Goal: Task Accomplishment & Management: Complete application form

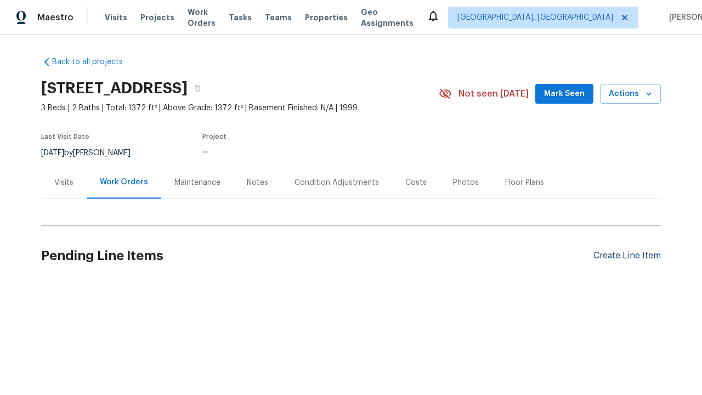
click at [627, 256] on div "Create Line Item" at bounding box center [627, 256] width 67 height 10
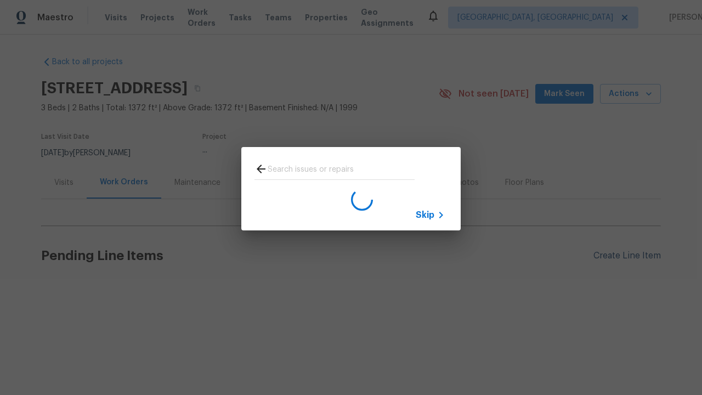
click at [425, 215] on span "Skip" at bounding box center [425, 215] width 19 height 11
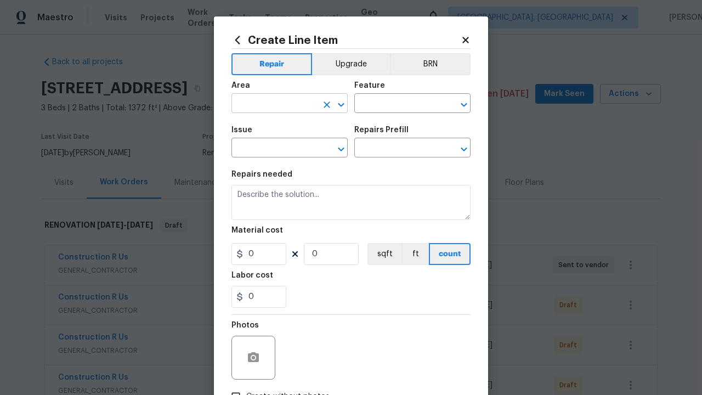
click at [274, 104] on input "text" at bounding box center [275, 104] width 86 height 17
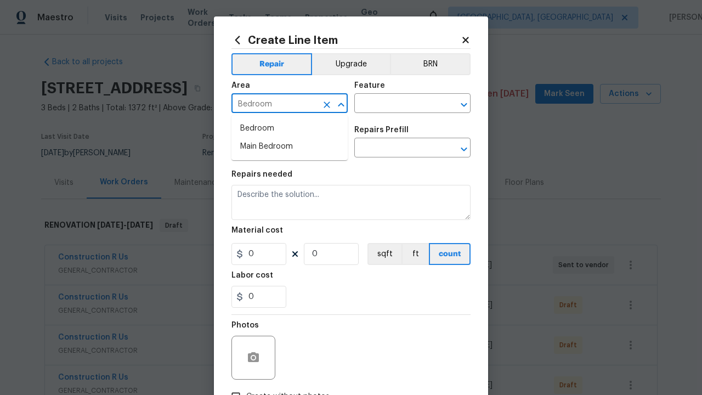
click at [290, 128] on li "Bedroom" at bounding box center [290, 129] width 116 height 18
type input "Bedroom"
click at [397, 104] on input "text" at bounding box center [397, 104] width 86 height 17
type input "Flooring"
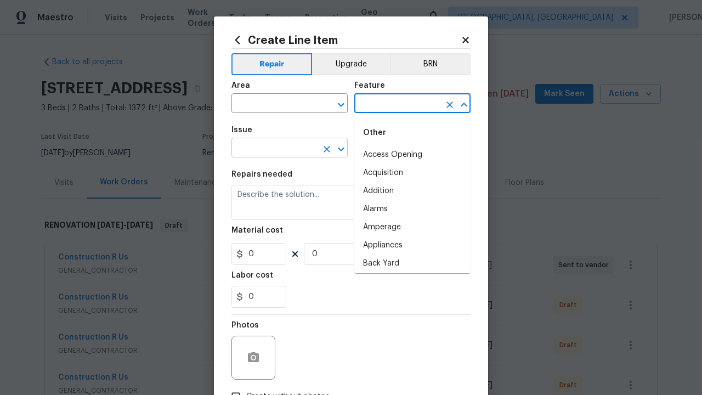
type input "Flooring"
click at [274, 149] on input "text" at bounding box center [275, 148] width 86 height 17
type input "Wallpaper"
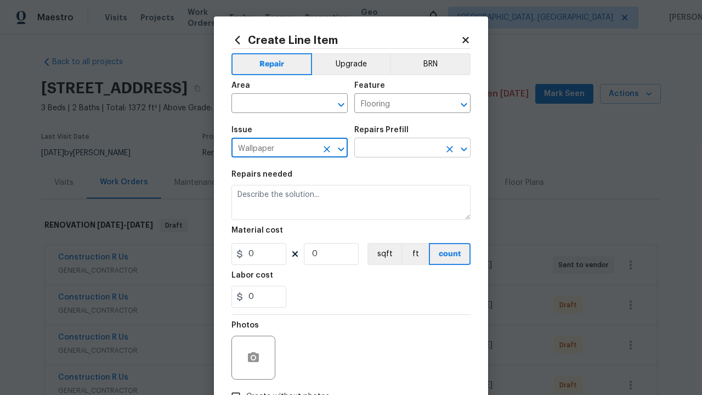
type input "Wallpaper"
click at [397, 149] on input "text" at bounding box center [397, 148] width 86 height 17
type input "Remove"
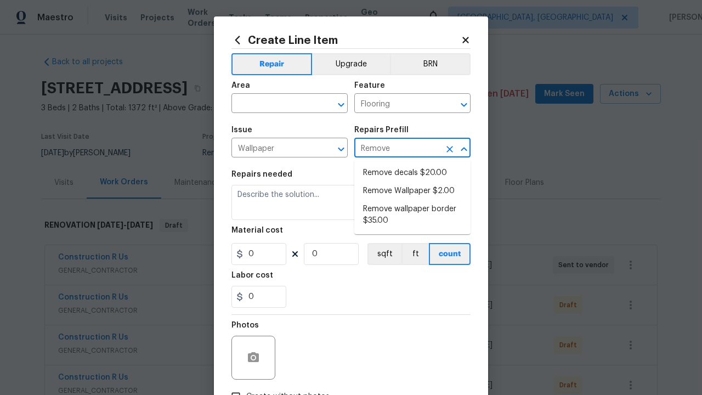
click at [413, 173] on li "Remove decals $20.00" at bounding box center [412, 173] width 116 height 18
type input "Walls and Ceiling"
type textarea "Remove decals from door/wall/ceiling"
type input "1"
type input "Remove decals $20.00"
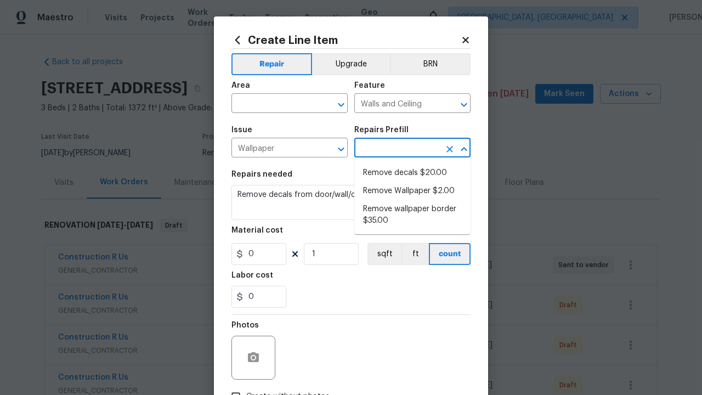
type input "20"
